Goal: Navigation & Orientation: Go to known website

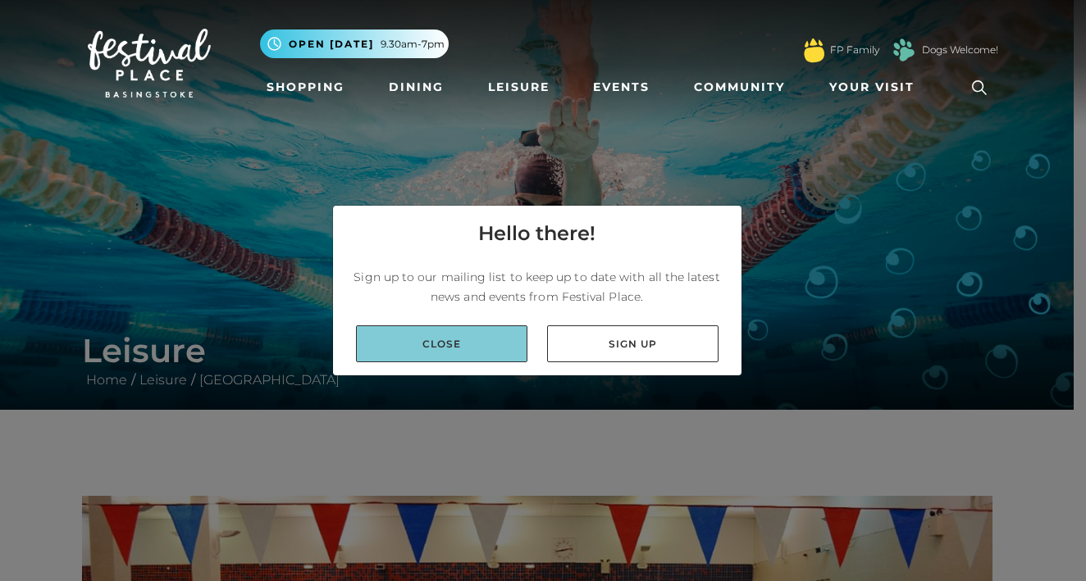
click at [446, 344] on link "Close" at bounding box center [441, 344] width 171 height 37
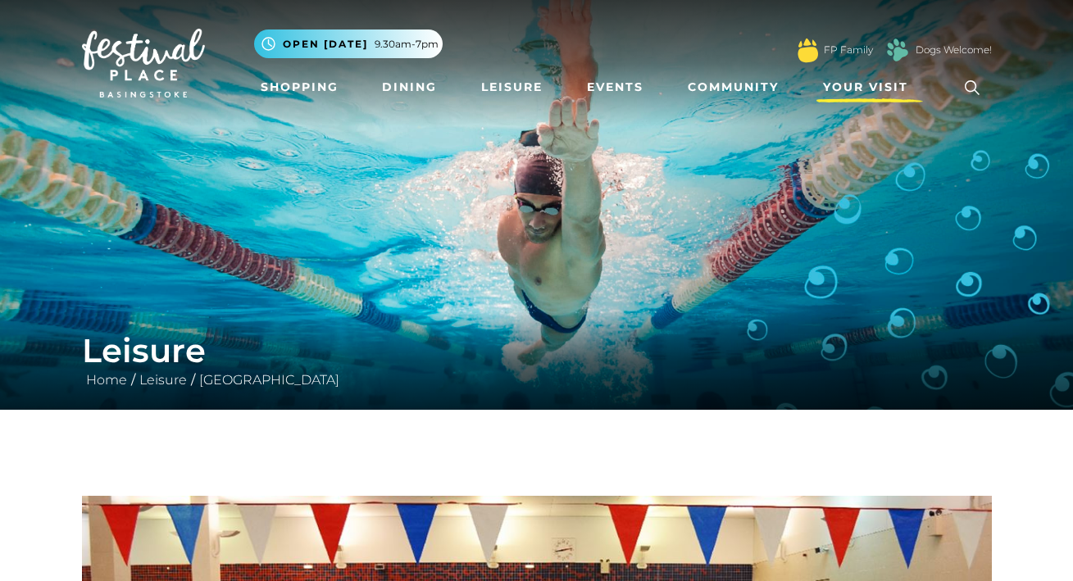
click at [862, 89] on span "Your Visit" at bounding box center [865, 87] width 85 height 17
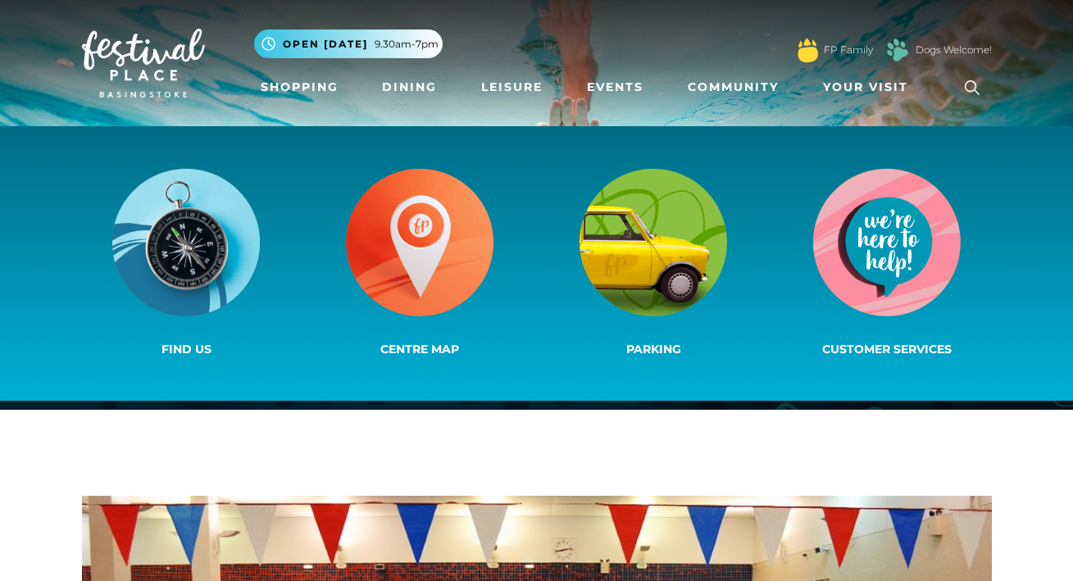
click at [1005, 98] on nav "Toggle navigation .st5{fill:none;stroke:#FFFFFF;stroke-width:2.29;stroke-miterl…" at bounding box center [536, 63] width 1073 height 126
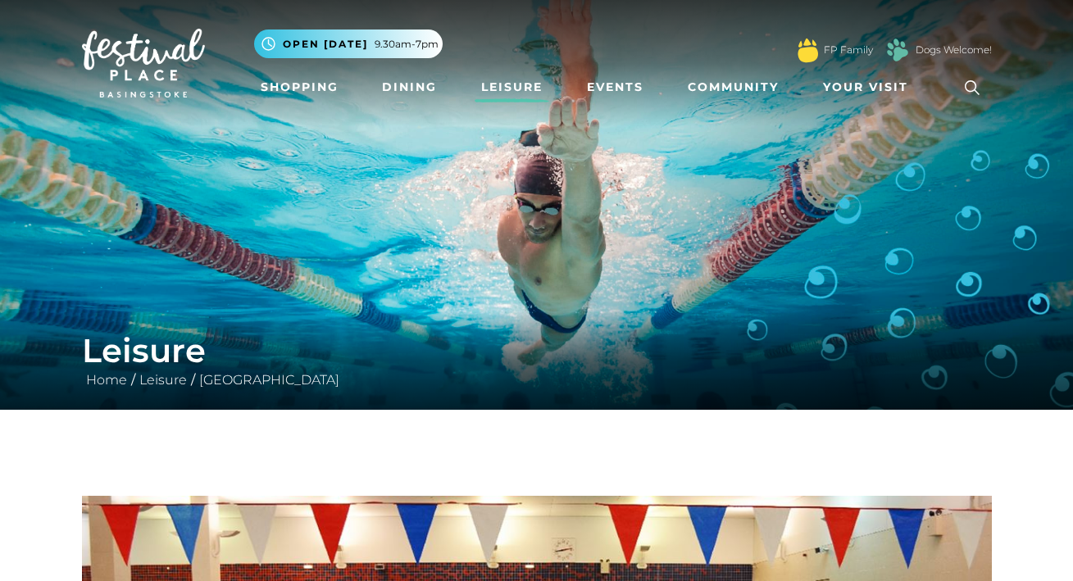
click at [508, 84] on link "Leisure" at bounding box center [512, 87] width 75 height 30
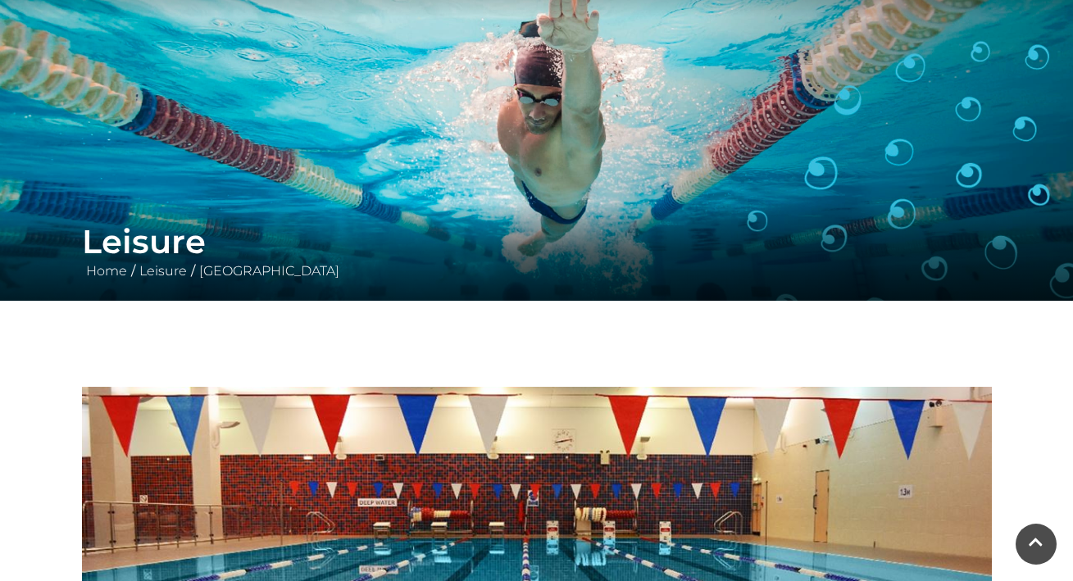
scroll to position [130, 0]
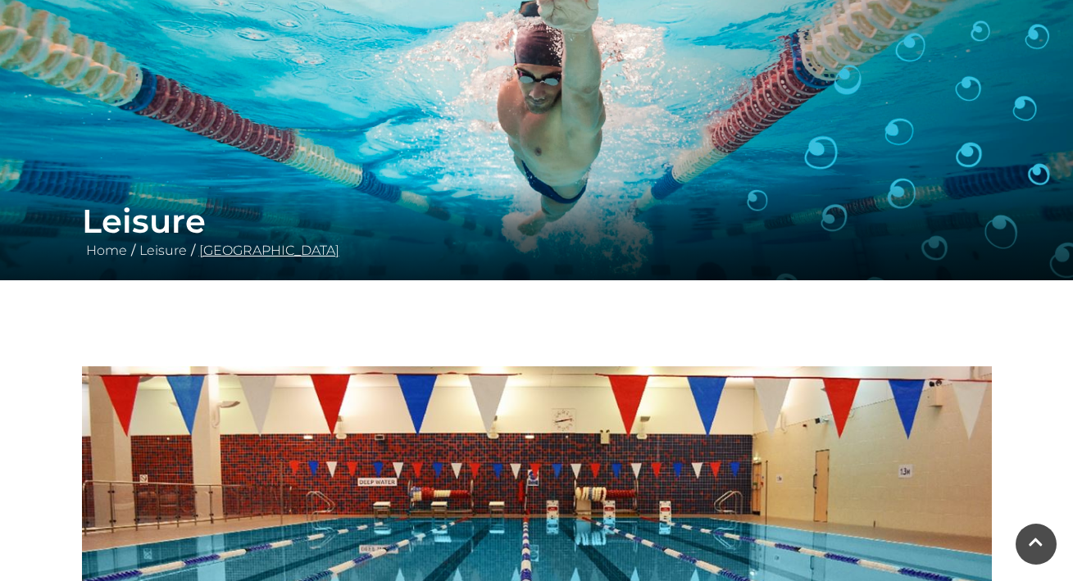
click at [301, 249] on link "[GEOGRAPHIC_DATA]" at bounding box center [269, 251] width 148 height 16
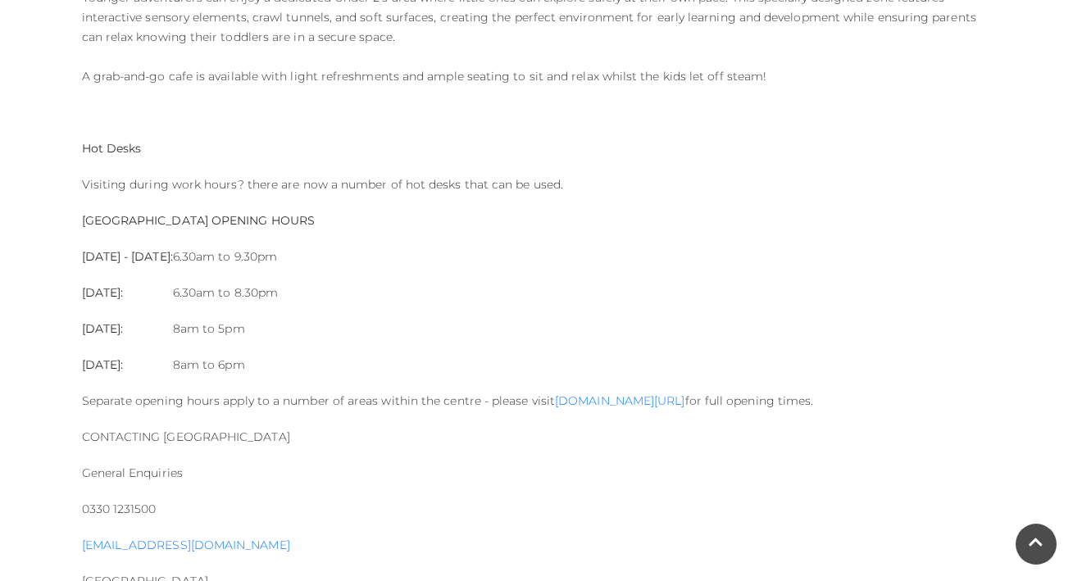
scroll to position [1677, 0]
click at [647, 398] on link "[DOMAIN_NAME][URL]" at bounding box center [620, 398] width 130 height 15
